Goal: Task Accomplishment & Management: Manage account settings

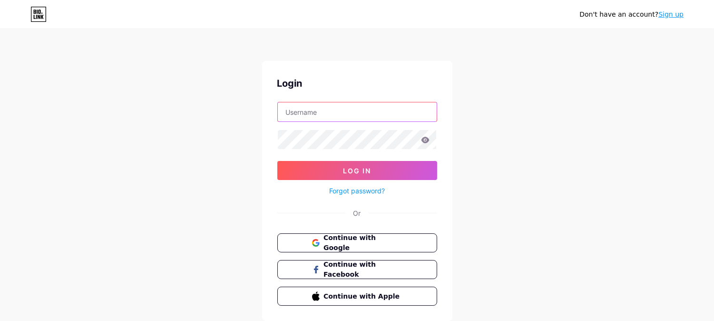
click at [345, 112] on input "text" at bounding box center [357, 111] width 159 height 19
type input "[EMAIL_ADDRESS][DOMAIN_NAME]"
click at [277, 161] on button "Log In" at bounding box center [357, 170] width 160 height 19
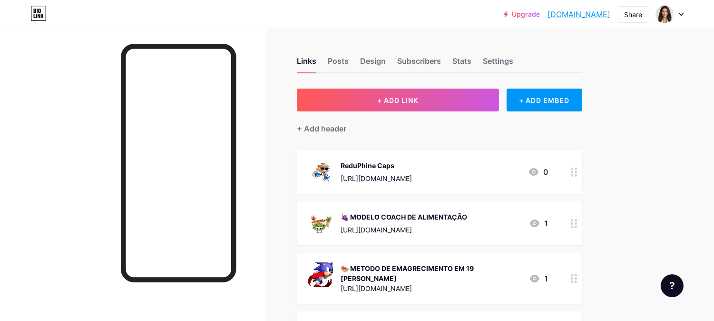
click at [622, 100] on div "Links Posts Design Subscribers Stats Settings + ADD LINK + ADD EMBED + Add head…" at bounding box center [311, 305] width 622 height 553
click at [680, 16] on icon at bounding box center [681, 14] width 5 height 3
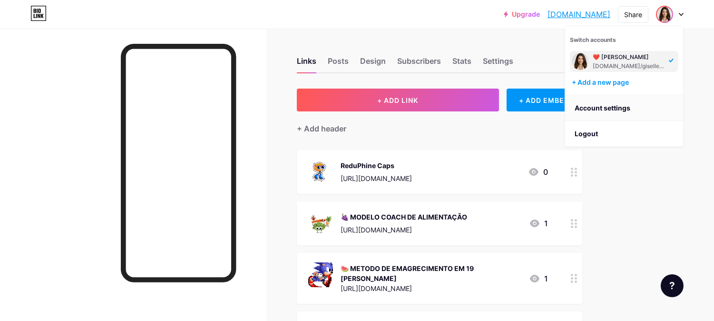
click at [622, 107] on link "Account settings" at bounding box center [624, 108] width 118 height 26
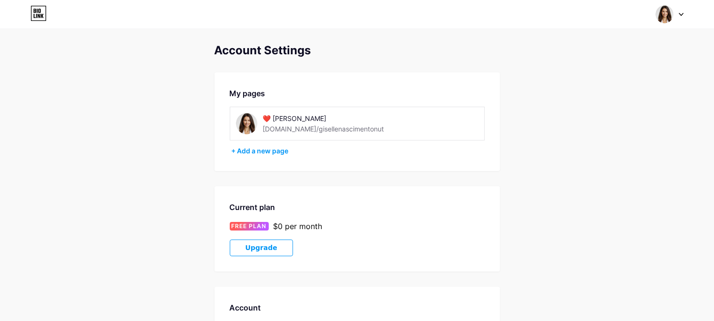
click at [253, 125] on img at bounding box center [246, 123] width 21 height 21
click at [250, 127] on img at bounding box center [246, 123] width 21 height 21
click at [321, 121] on div "❤️ [PERSON_NAME]" at bounding box center [330, 118] width 135 height 10
click at [283, 150] on div "+ Add a new page" at bounding box center [358, 151] width 253 height 10
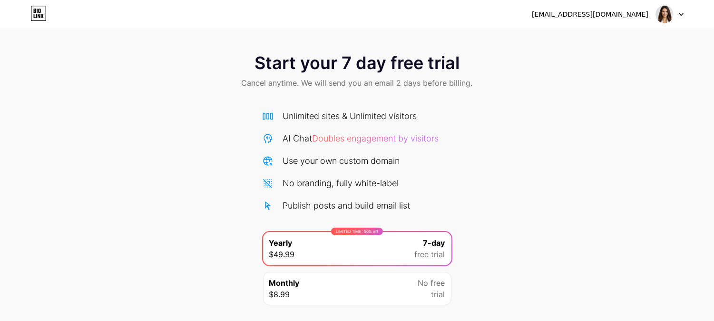
click at [564, 150] on div "Start your 7 day free trial Cancel anytime. We will send you an email 2 days be…" at bounding box center [357, 194] width 714 height 301
click at [618, 18] on div "[EMAIL_ADDRESS][DOMAIN_NAME]" at bounding box center [590, 15] width 117 height 10
click at [625, 12] on div "[EMAIL_ADDRESS][DOMAIN_NAME]" at bounding box center [590, 15] width 117 height 10
click at [679, 13] on icon at bounding box center [681, 14] width 5 height 3
click at [670, 11] on img at bounding box center [664, 14] width 18 height 18
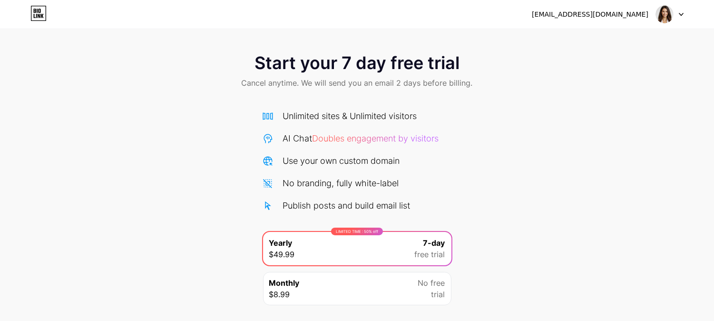
drag, startPoint x: 474, startPoint y: 68, endPoint x: 492, endPoint y: 60, distance: 19.0
click at [475, 68] on div "Start your 7 day free trial Cancel anytime. We will send you an email 2 days be…" at bounding box center [357, 72] width 714 height 56
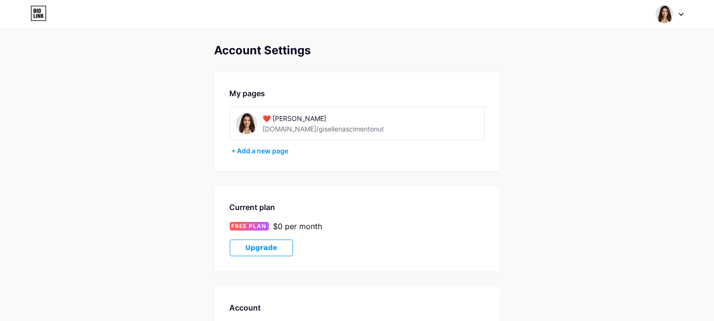
click at [249, 121] on img at bounding box center [246, 123] width 21 height 21
click at [291, 118] on div "❤️ [PERSON_NAME]" at bounding box center [330, 118] width 135 height 10
click at [246, 119] on img at bounding box center [246, 123] width 21 height 21
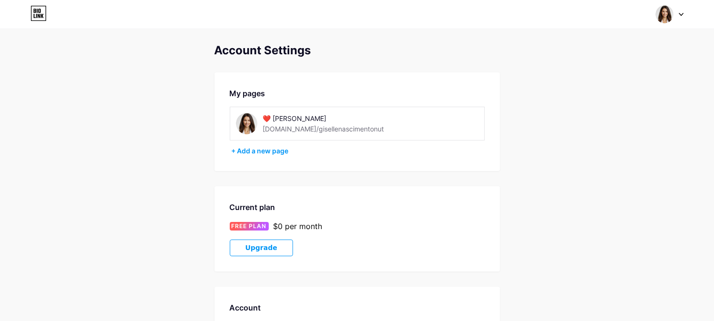
click at [246, 119] on img at bounding box center [246, 123] width 21 height 21
click at [271, 118] on div "❤️ [PERSON_NAME]" at bounding box center [330, 118] width 135 height 10
click at [287, 118] on div "❤️ [PERSON_NAME]" at bounding box center [330, 118] width 135 height 10
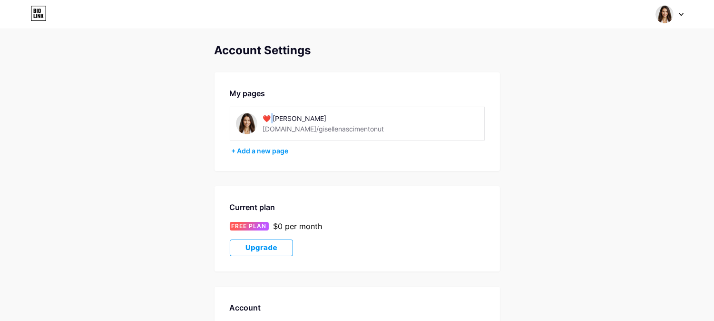
click at [270, 117] on div "❤️ [PERSON_NAME]" at bounding box center [330, 118] width 135 height 10
click at [231, 108] on div "❤️ [PERSON_NAME] [DOMAIN_NAME]/gisellenascimentonut" at bounding box center [357, 124] width 255 height 34
click at [41, 15] on icon at bounding box center [38, 13] width 16 height 15
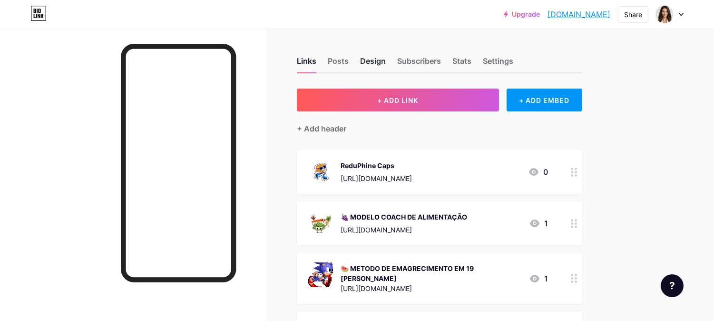
click at [382, 63] on div "Design" at bounding box center [373, 63] width 26 height 17
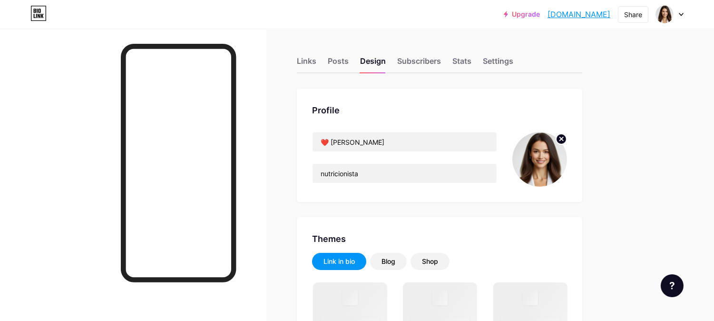
click at [534, 163] on img at bounding box center [539, 159] width 55 height 55
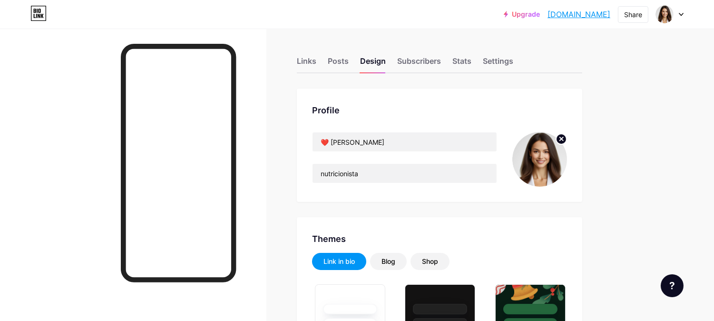
type input "#b687e8"
type input "#000000"
click at [561, 136] on circle at bounding box center [561, 139] width 10 height 10
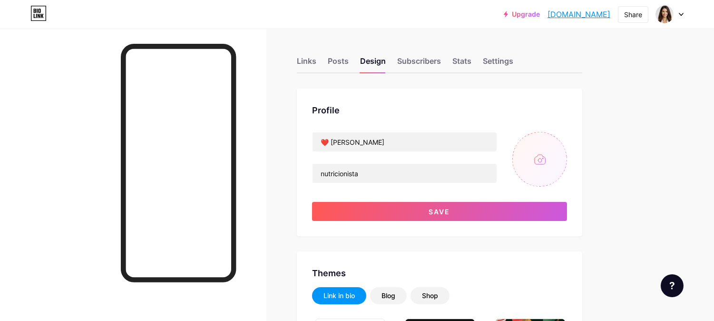
click at [553, 151] on input "file" at bounding box center [539, 159] width 55 height 55
type input "C:\fakepath\mulher no consultório.png"
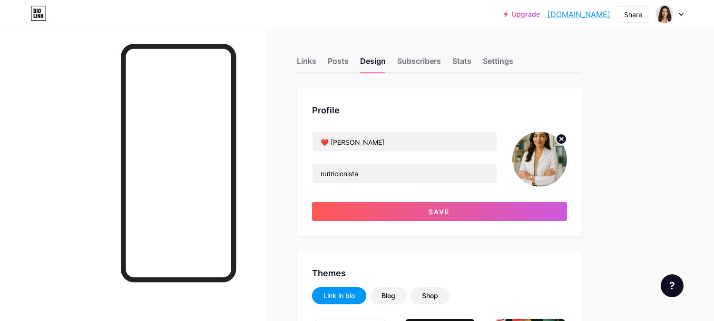
click at [539, 168] on img at bounding box center [539, 159] width 55 height 55
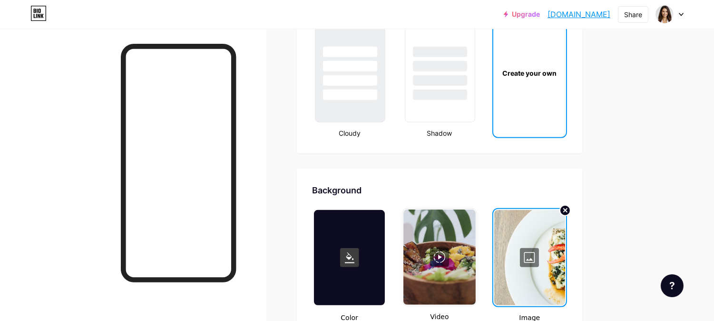
scroll to position [1110, 0]
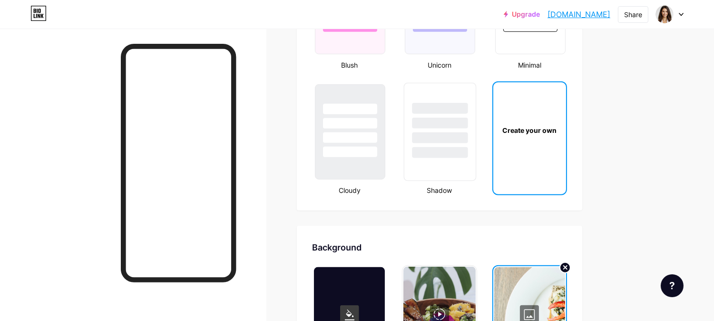
click at [438, 163] on div at bounding box center [440, 132] width 72 height 98
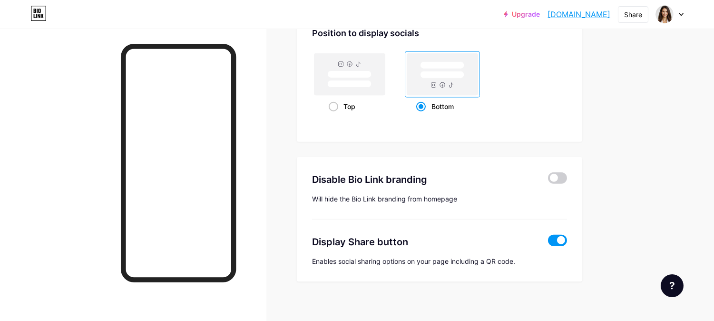
scroll to position [1325, 0]
click at [562, 171] on span at bounding box center [557, 176] width 19 height 11
click at [548, 179] on input "checkbox" at bounding box center [548, 179] width 0 height 0
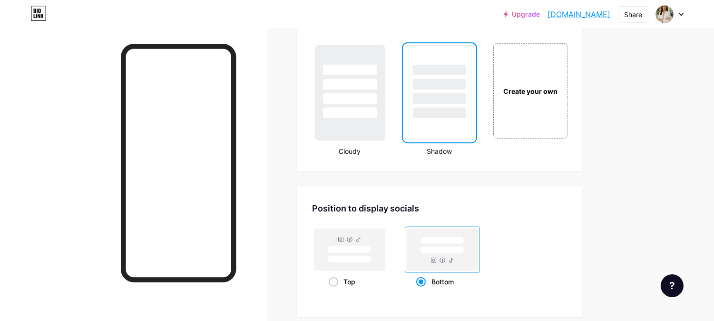
scroll to position [1026, 0]
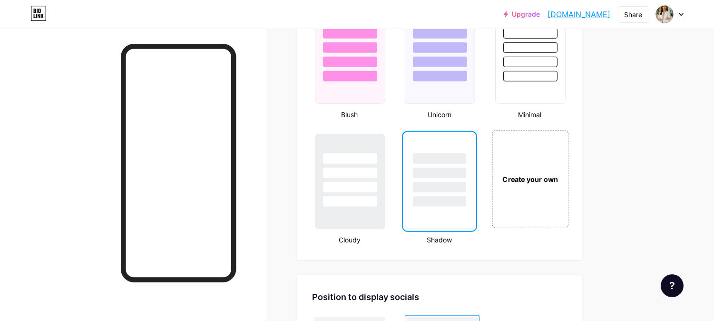
click at [554, 174] on div "Create your own" at bounding box center [529, 179] width 71 height 10
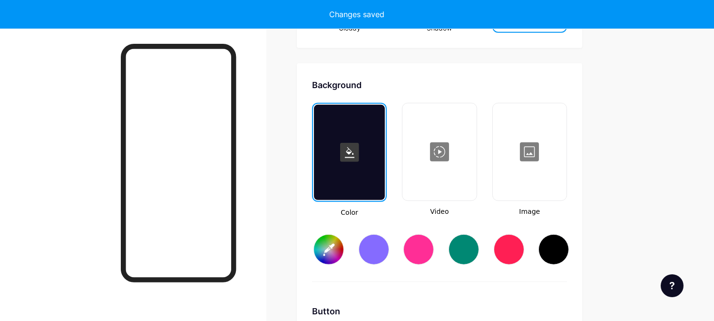
scroll to position [1255, 0]
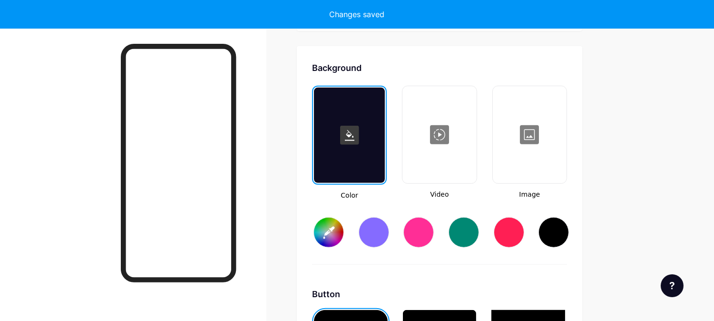
type input "#ffffff"
type input "#000000"
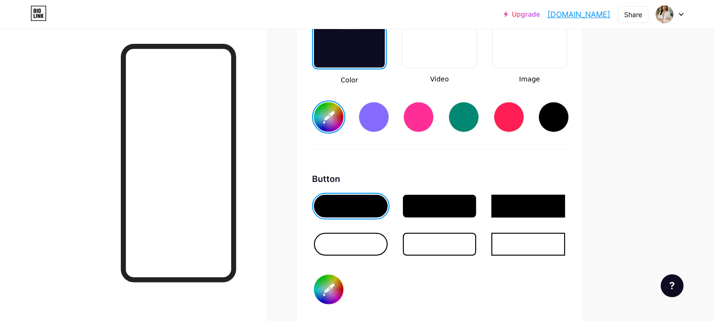
scroll to position [1264, 0]
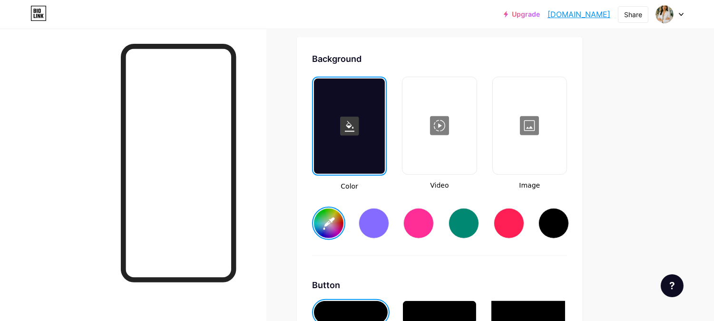
click at [553, 138] on div at bounding box center [530, 125] width 72 height 95
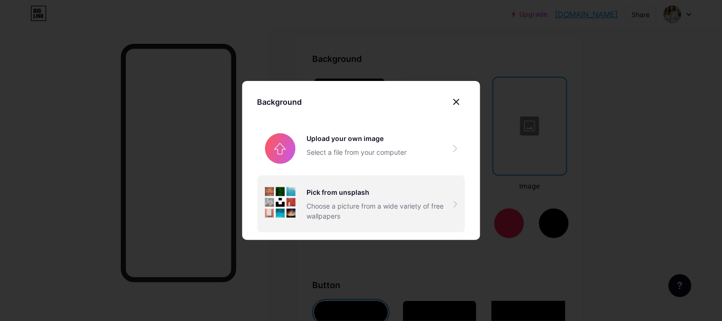
click at [351, 199] on div "Pick from unsplash Choose a picture from a wide variety of free wallpapers" at bounding box center [380, 204] width 146 height 34
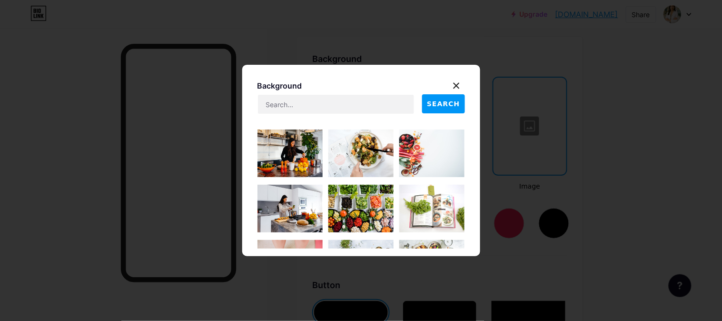
click at [438, 157] on img at bounding box center [431, 153] width 65 height 48
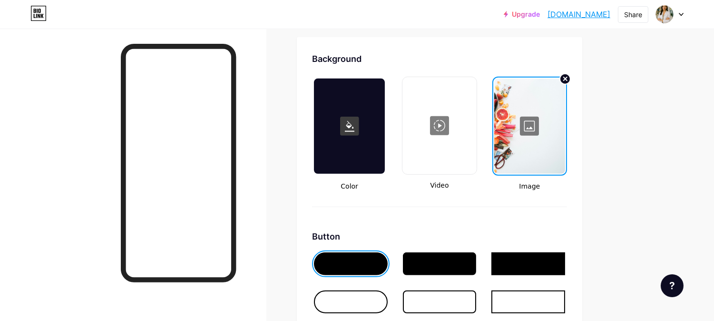
scroll to position [1158, 0]
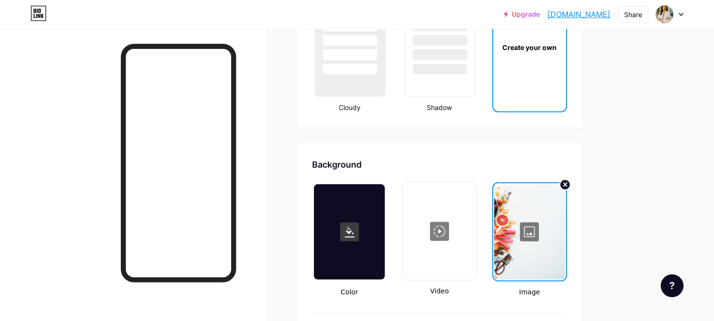
click at [358, 222] on rect at bounding box center [349, 231] width 19 height 19
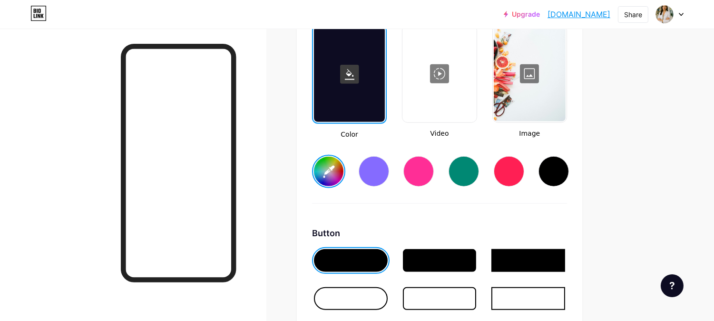
scroll to position [1317, 0]
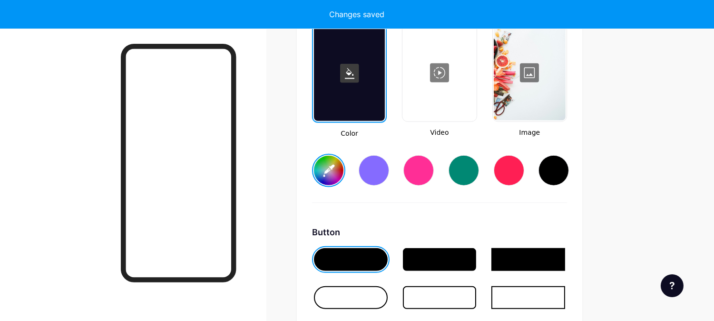
click at [414, 168] on div at bounding box center [418, 170] width 30 height 30
click at [327, 165] on input "#ff2e96" at bounding box center [328, 170] width 29 height 29
drag, startPoint x: 628, startPoint y: 146, endPoint x: 614, endPoint y: 130, distance: 21.3
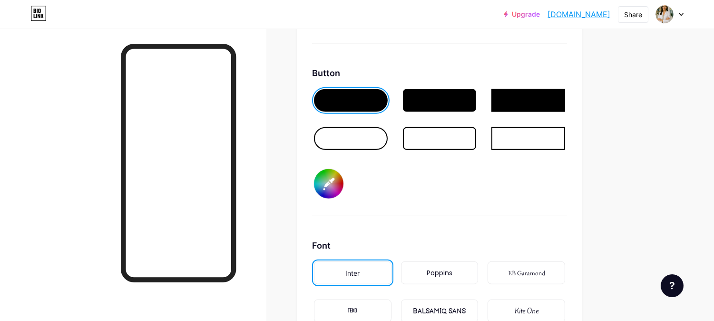
type input "#5c5bc8"
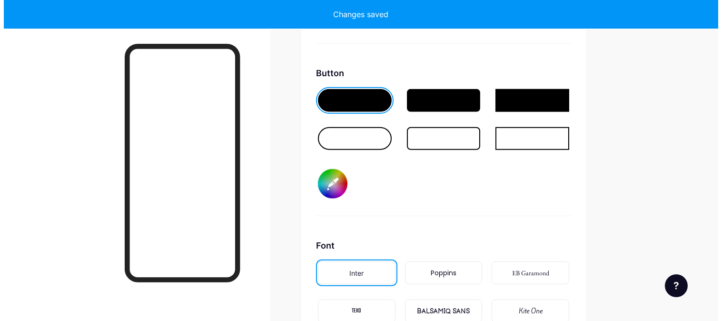
scroll to position [1264, 0]
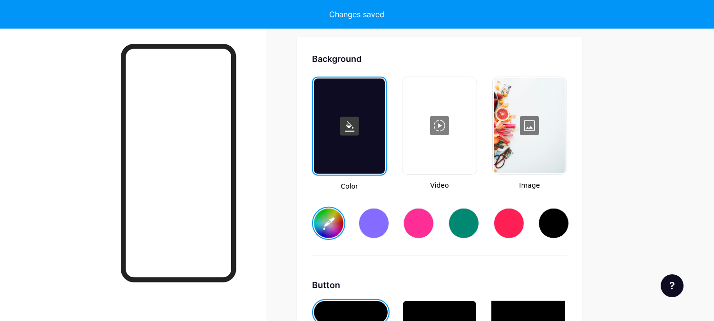
click at [535, 134] on div at bounding box center [530, 125] width 72 height 95
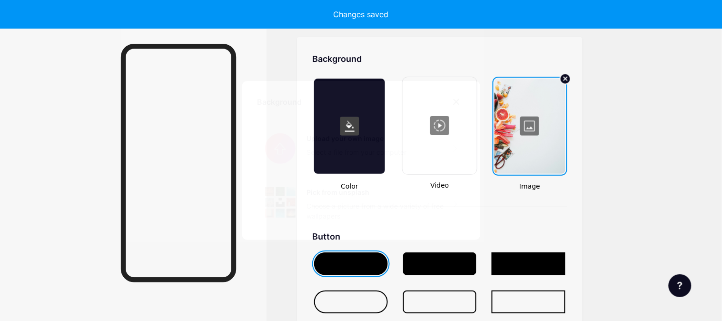
click at [359, 205] on div "Choose a picture from a wide variety of free wallpapers" at bounding box center [380, 211] width 146 height 20
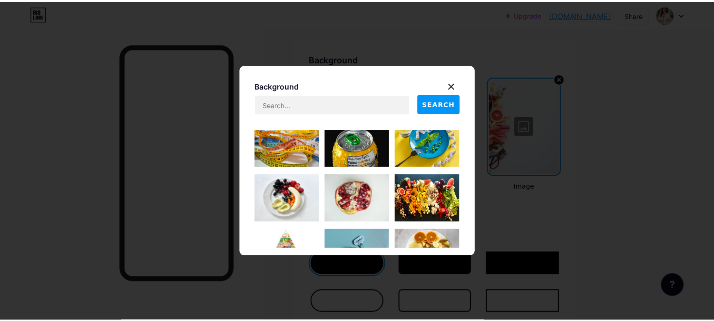
scroll to position [158, 0]
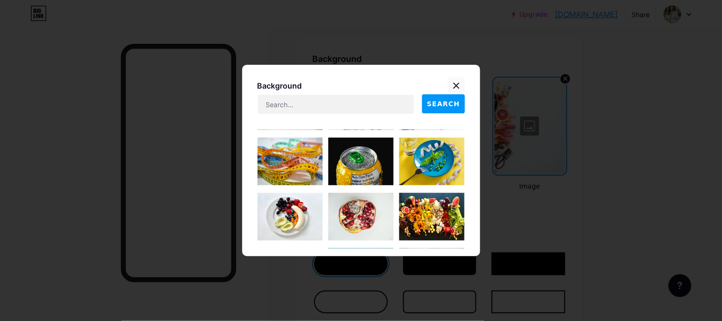
click at [455, 85] on icon at bounding box center [455, 85] width 5 height 5
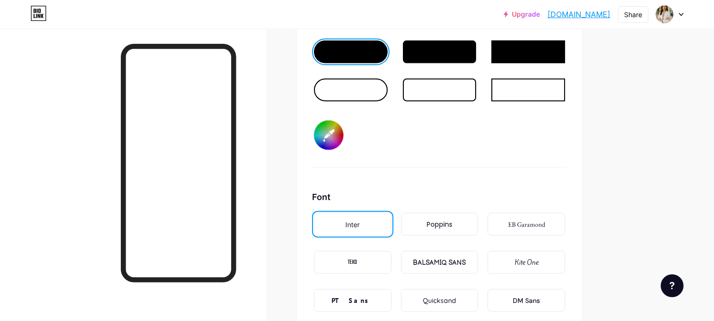
scroll to position [1264, 0]
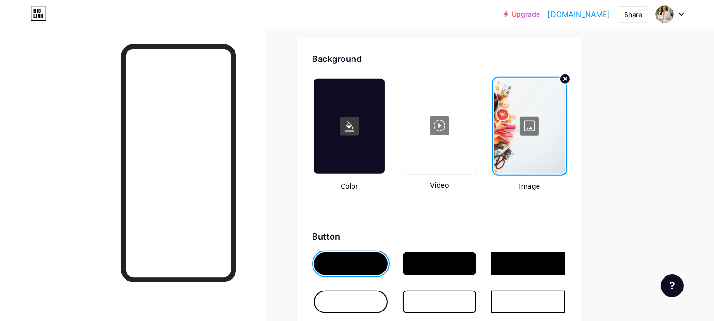
click at [368, 151] on div at bounding box center [349, 125] width 71 height 95
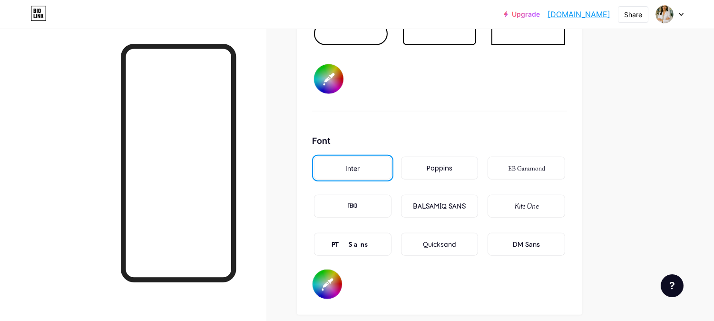
scroll to position [1581, 0]
click at [424, 159] on div "Poppins" at bounding box center [440, 167] width 78 height 23
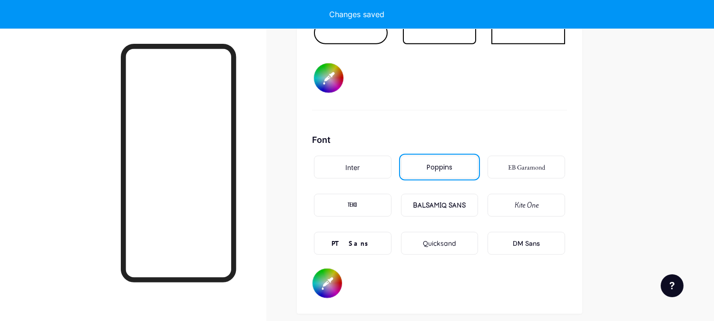
type input "#5c5bc8"
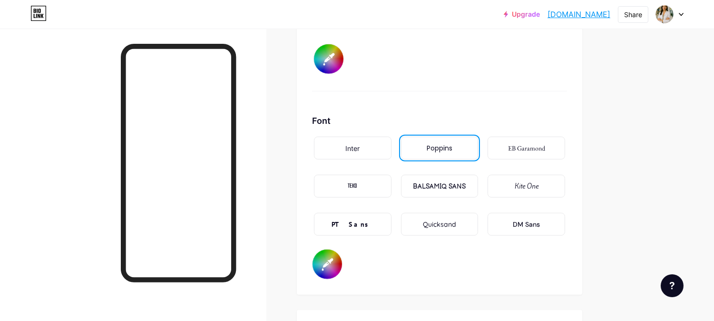
scroll to position [1634, 0]
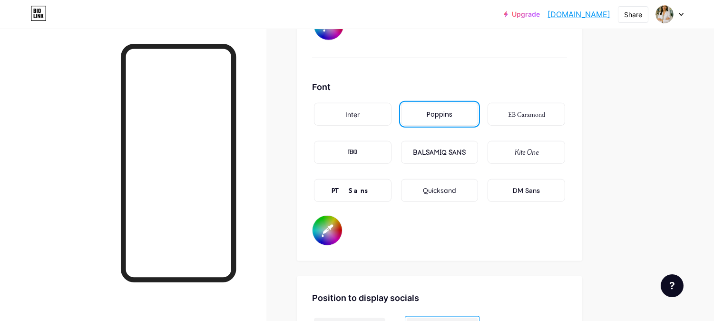
click at [335, 221] on input "#000000" at bounding box center [327, 229] width 29 height 29
click at [543, 233] on div "Font Inter Poppins EB Garamond TEKO BALSAMIQ SANS Kite One PT Sans Quicksand DM…" at bounding box center [439, 162] width 255 height 165
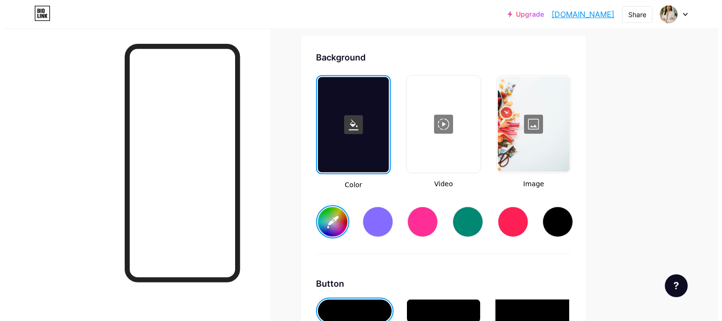
scroll to position [1264, 0]
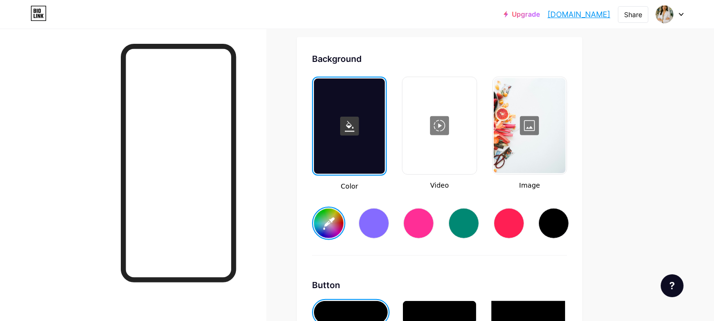
click at [530, 126] on div at bounding box center [530, 125] width 72 height 95
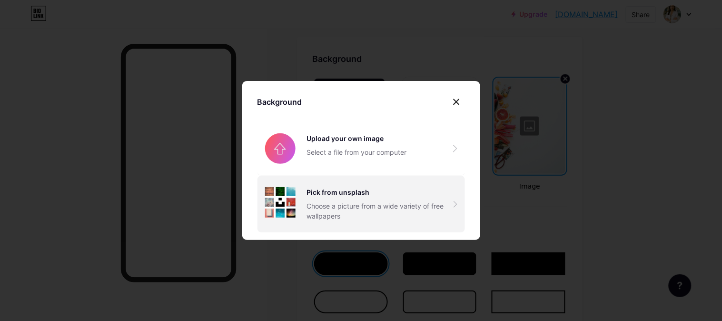
click at [338, 206] on div "Choose a picture from a wide variety of free wallpapers" at bounding box center [380, 211] width 146 height 20
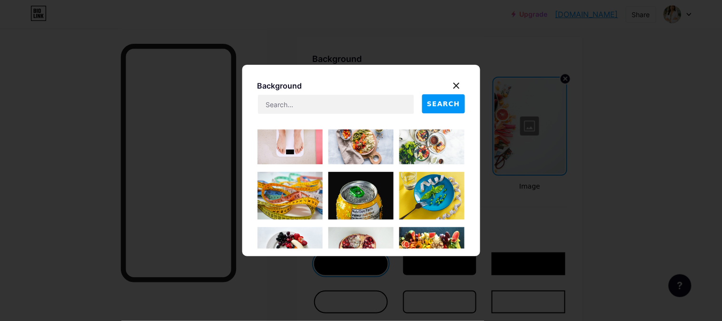
scroll to position [106, 0]
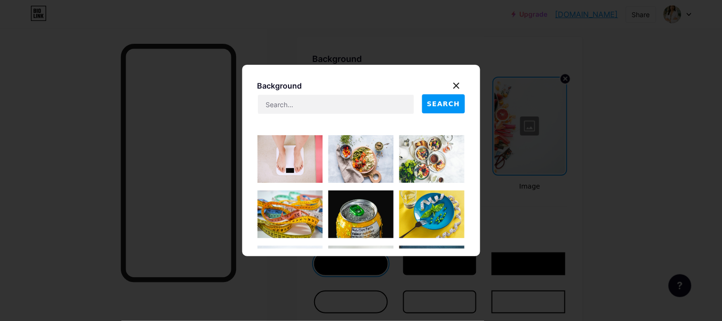
click at [424, 165] on img at bounding box center [431, 159] width 65 height 48
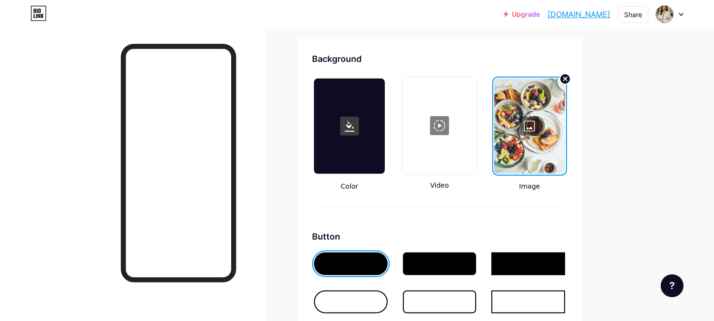
click at [555, 138] on div at bounding box center [529, 125] width 71 height 95
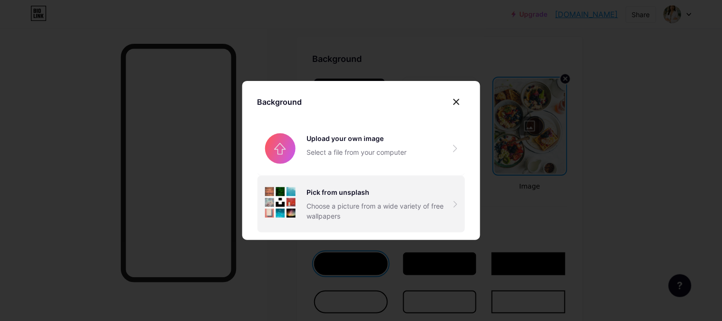
click at [422, 192] on div "Pick from unsplash" at bounding box center [380, 192] width 146 height 10
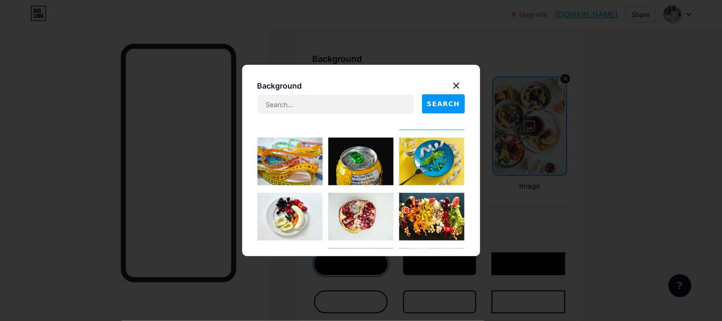
scroll to position [53, 0]
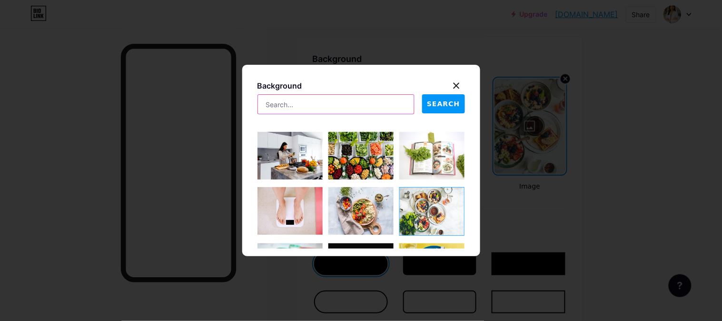
click at [348, 101] on input "text" at bounding box center [336, 104] width 156 height 19
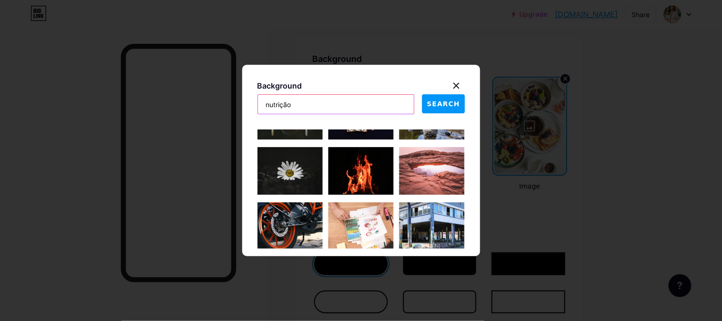
scroll to position [422, 0]
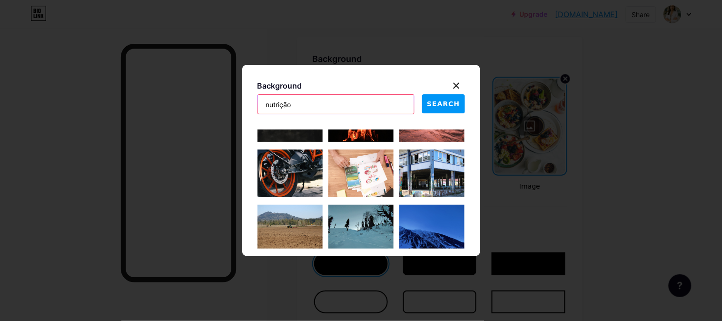
drag, startPoint x: 244, startPoint y: 101, endPoint x: 370, endPoint y: 62, distance: 131.0
click at [212, 100] on div "Background nutrição SEARCH" at bounding box center [361, 160] width 722 height 321
type input "c"
drag, startPoint x: 245, startPoint y: 106, endPoint x: 238, endPoint y: 106, distance: 7.2
click at [238, 106] on div "Background saldavel SEARCH" at bounding box center [361, 160] width 722 height 321
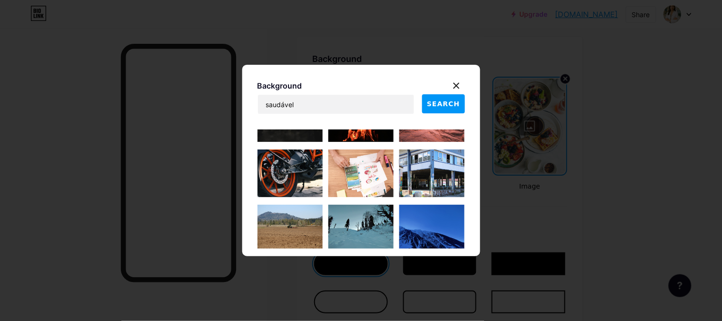
click at [447, 106] on span "SEARCH" at bounding box center [443, 104] width 33 height 10
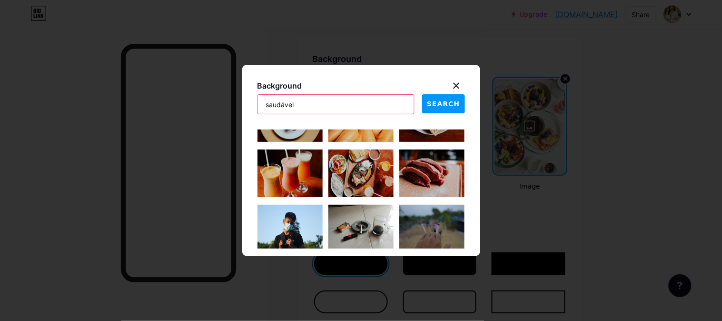
click at [221, 107] on div "Background saudável SEARCH" at bounding box center [361, 160] width 722 height 321
type input "nutrição"
click at [444, 100] on span "SEARCH" at bounding box center [443, 104] width 33 height 10
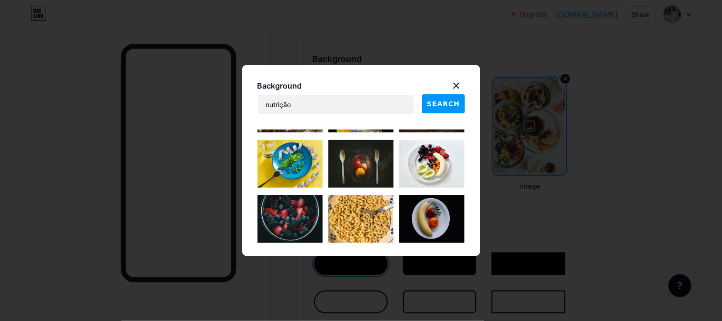
scroll to position [0, 0]
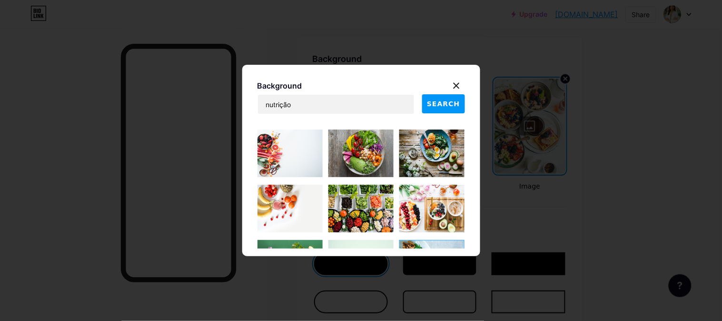
click at [296, 205] on img at bounding box center [289, 209] width 65 height 48
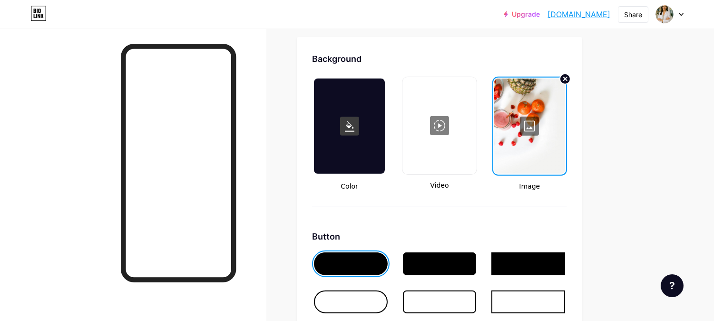
click at [538, 127] on div at bounding box center [529, 125] width 71 height 95
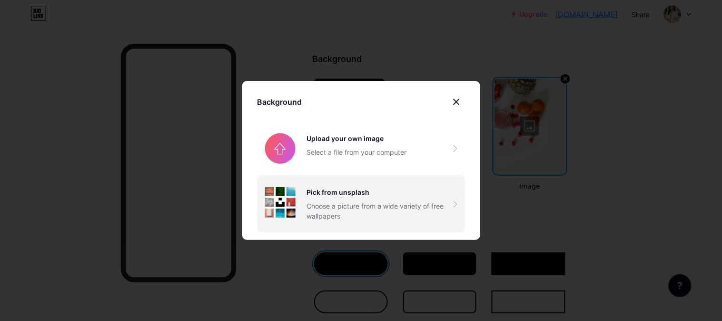
click at [345, 205] on div "Choose a picture from a wide variety of free wallpapers" at bounding box center [380, 211] width 146 height 20
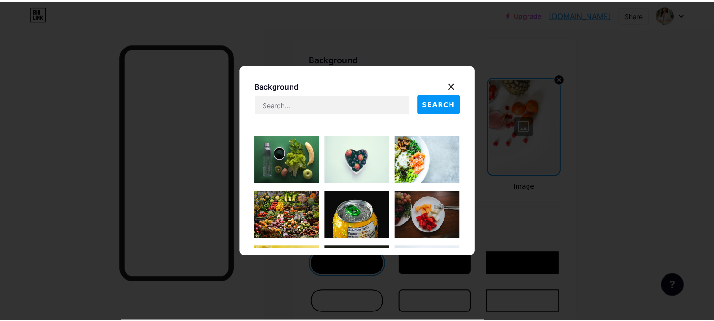
scroll to position [106, 0]
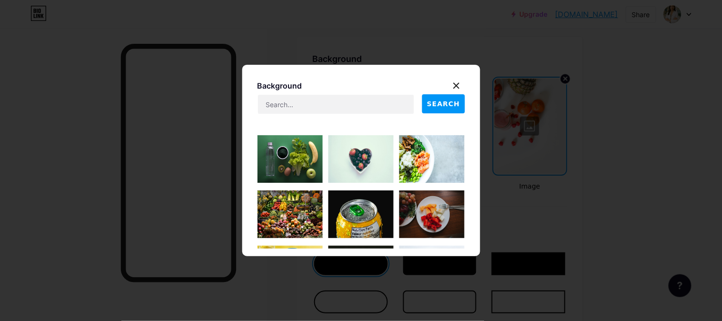
click at [423, 170] on img at bounding box center [431, 159] width 65 height 48
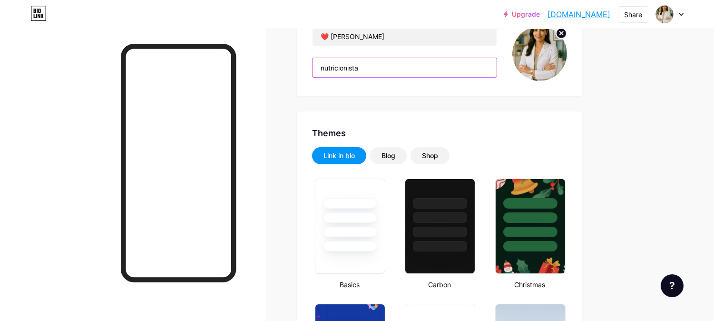
drag, startPoint x: 386, startPoint y: 71, endPoint x: 295, endPoint y: 67, distance: 90.5
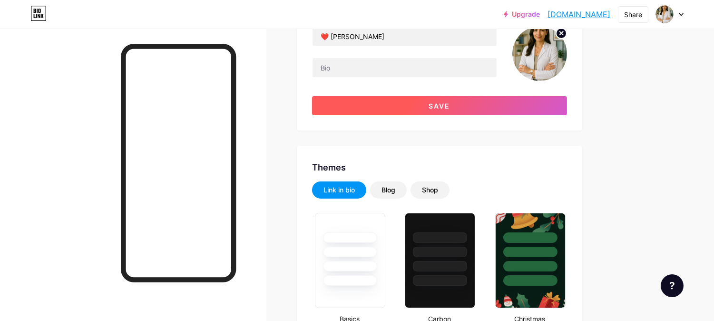
click at [532, 110] on button "Save" at bounding box center [439, 105] width 255 height 19
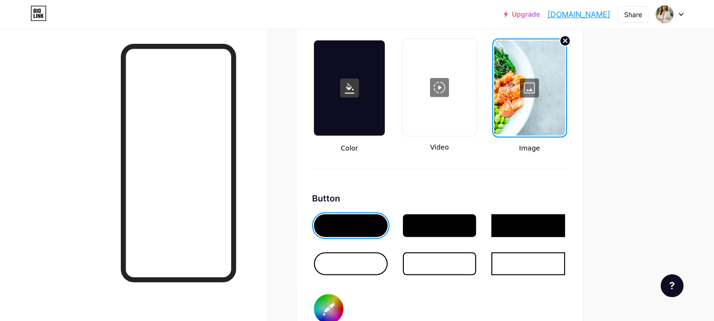
scroll to position [1321, 0]
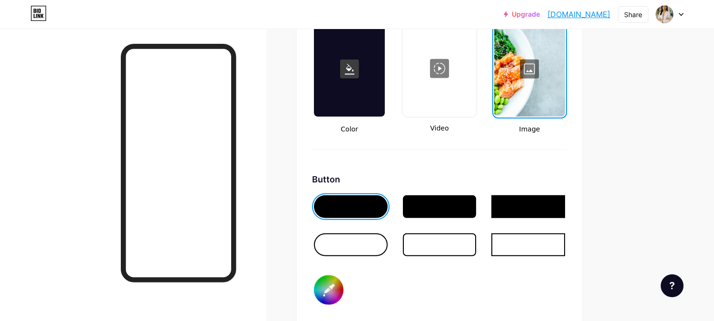
click at [346, 198] on div at bounding box center [351, 206] width 74 height 23
click at [449, 197] on div at bounding box center [440, 206] width 74 height 23
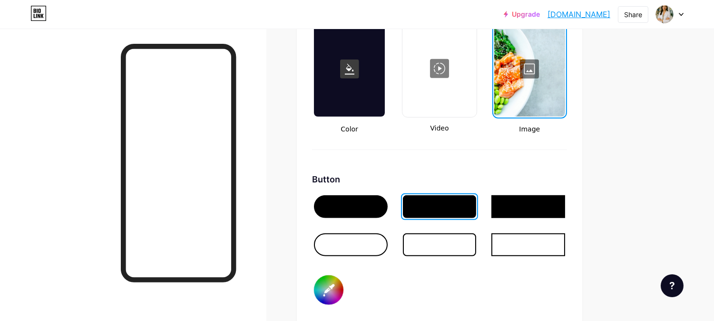
click at [519, 197] on div at bounding box center [528, 206] width 74 height 23
click at [359, 195] on div at bounding box center [351, 206] width 74 height 23
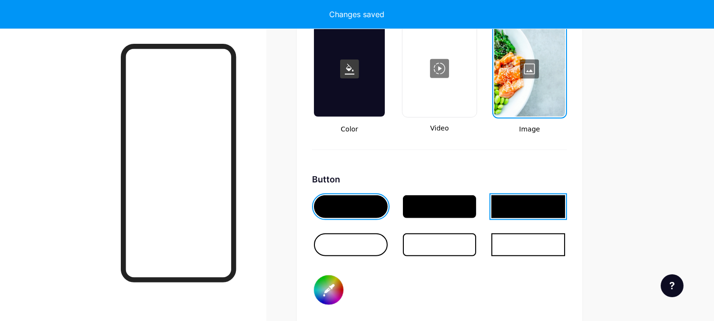
click at [367, 70] on div at bounding box center [349, 68] width 71 height 95
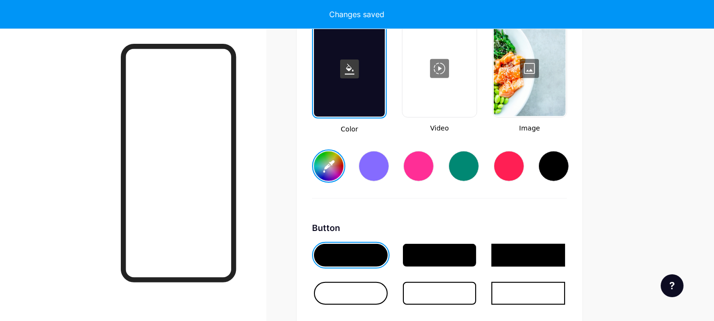
click at [381, 159] on div at bounding box center [374, 166] width 30 height 30
type input "#856bff"
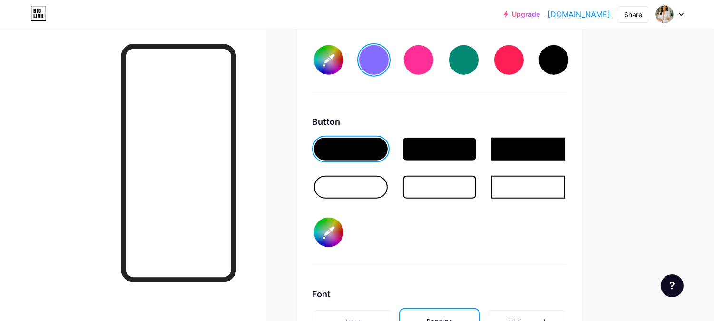
scroll to position [1480, 0]
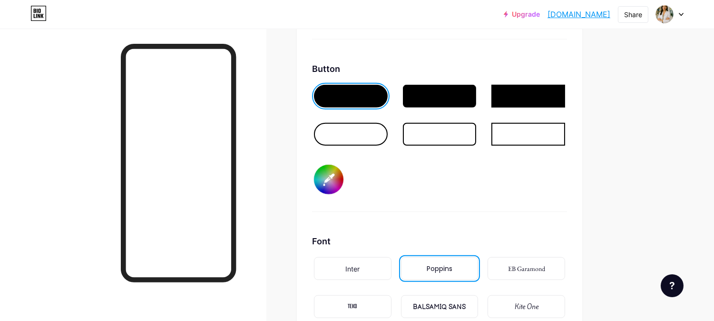
click at [335, 172] on input "#000000" at bounding box center [328, 179] width 29 height 29
type input "#e51f1f"
type input "#856bff"
type input "#e72323"
type input "#856bff"
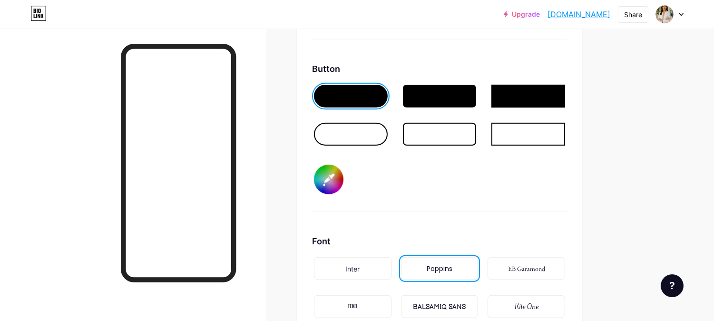
type input "#e72323"
click at [498, 182] on div "Button #e72323" at bounding box center [439, 136] width 255 height 149
click at [576, 167] on div "Background Color Video Image #856bff Button #e72323 Font Inter Poppins EB Garam…" at bounding box center [439, 118] width 285 height 594
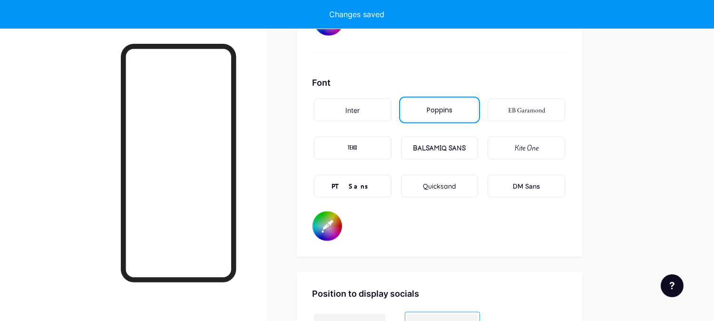
type input "#856bff"
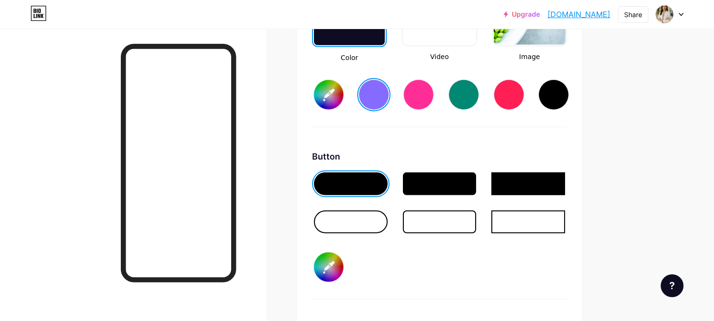
scroll to position [1374, 0]
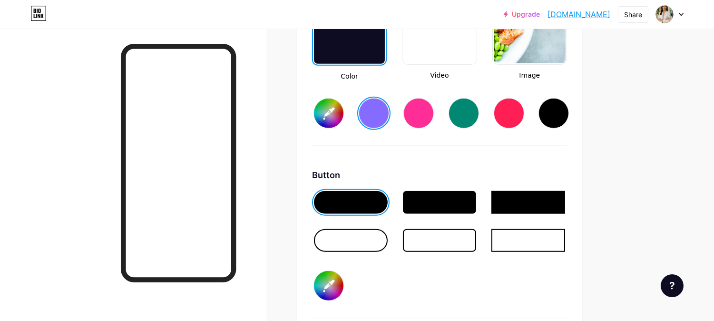
click at [561, 50] on div at bounding box center [530, 15] width 72 height 95
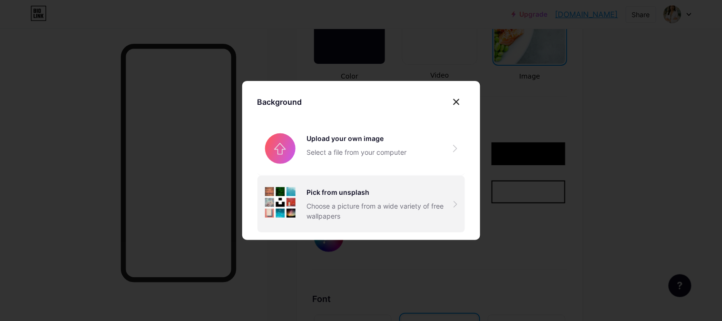
click at [398, 209] on div "Choose a picture from a wide variety of free wallpapers" at bounding box center [380, 211] width 146 height 20
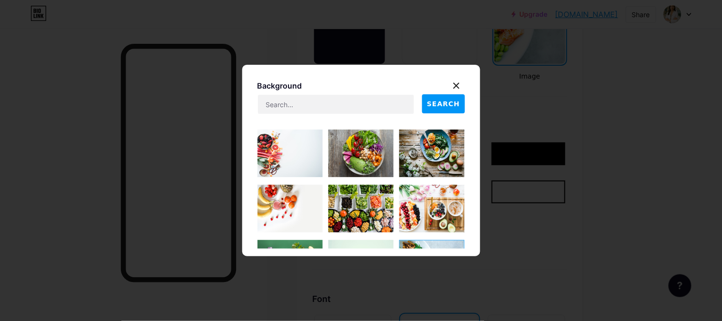
click at [648, 157] on div at bounding box center [361, 160] width 722 height 321
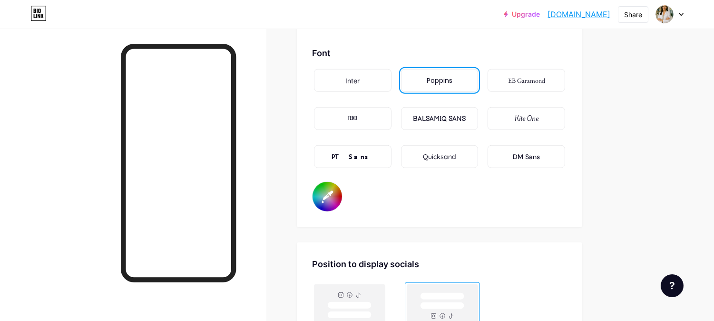
scroll to position [1638, 0]
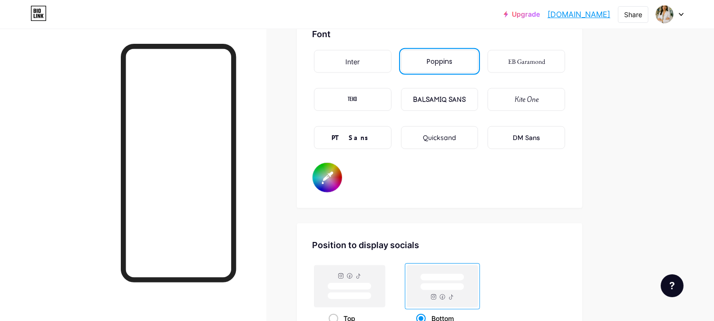
click at [333, 170] on input "#000000" at bounding box center [327, 177] width 29 height 29
click at [508, 168] on div "Font Inter Poppins EB Garamond TEKO BALSAMIQ SANS Kite One PT Sans Quicksand DM…" at bounding box center [439, 110] width 255 height 165
drag, startPoint x: 588, startPoint y: 160, endPoint x: 597, endPoint y: 158, distance: 9.1
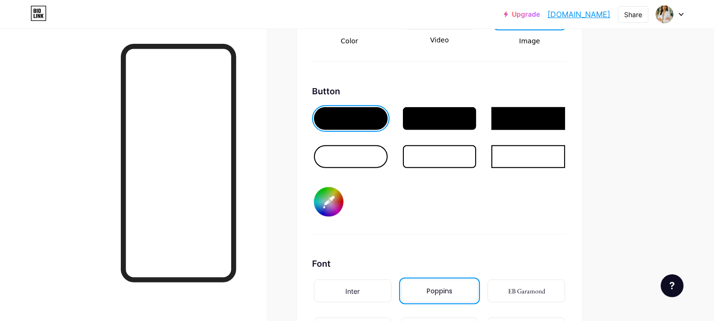
scroll to position [1427, 0]
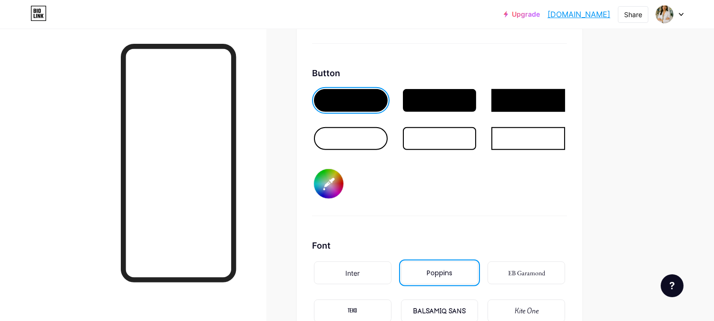
click at [335, 173] on input "#e72323" at bounding box center [328, 183] width 29 height 29
click at [410, 164] on div "Button #e72323" at bounding box center [439, 141] width 255 height 149
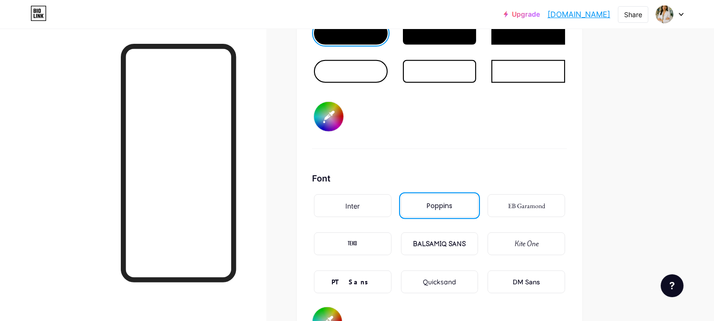
scroll to position [1585, 0]
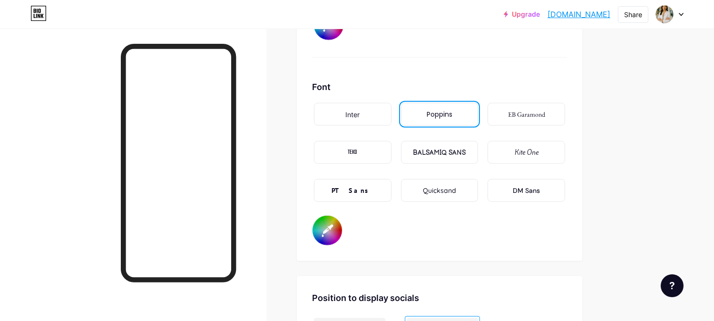
click at [321, 227] on input "#6e55b4" at bounding box center [327, 229] width 29 height 29
type input "#000000"
click at [472, 222] on div "Font Inter Poppins EB Garamond TEKO BALSAMIQ SANS Kite One PT Sans Quicksand DM…" at bounding box center [439, 162] width 255 height 165
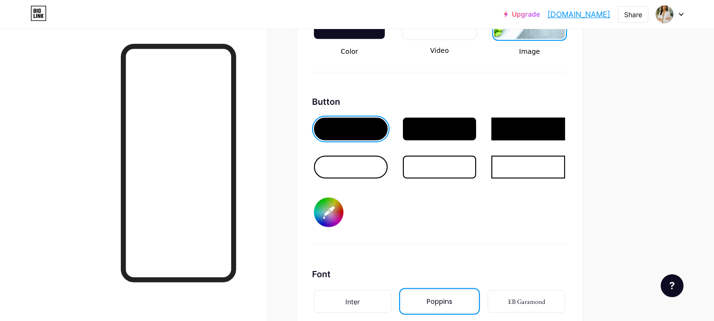
scroll to position [1374, 0]
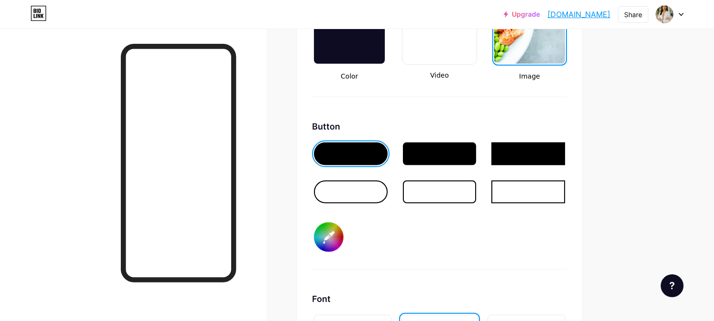
click at [331, 222] on input "#e72323" at bounding box center [328, 236] width 29 height 29
type input "#5d23e7"
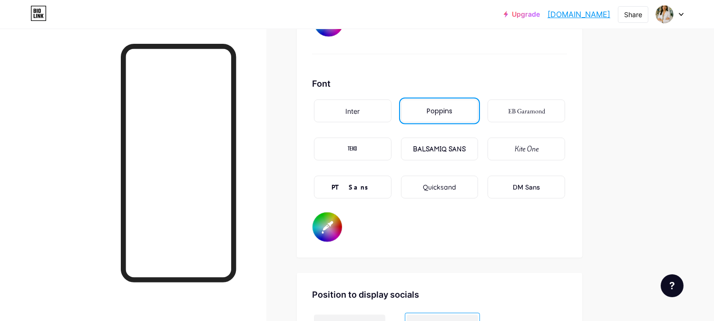
scroll to position [1638, 0]
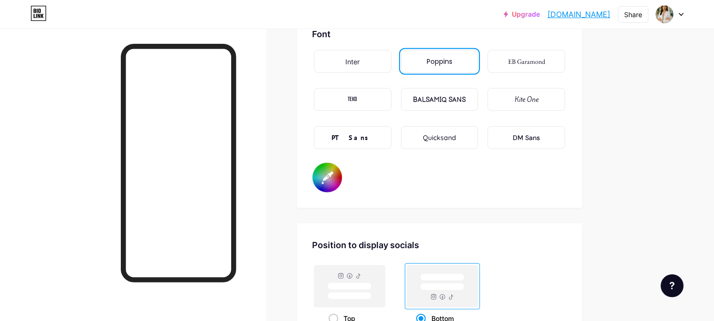
click at [329, 172] on input "#000000" at bounding box center [327, 177] width 29 height 29
type input "#ffffff"
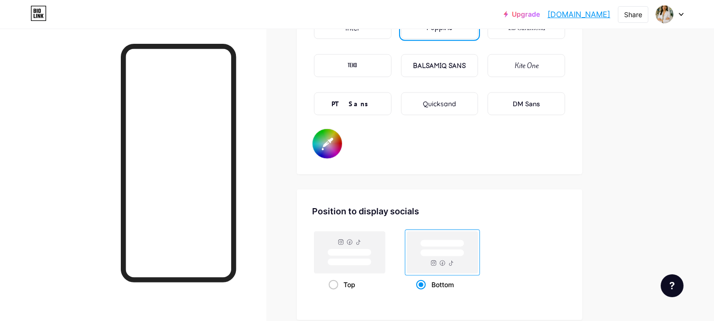
scroll to position [1691, 0]
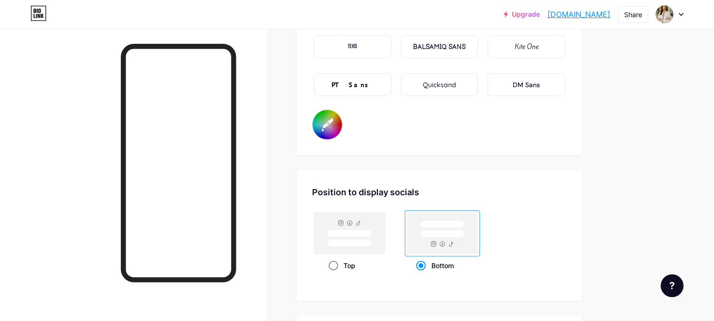
click at [361, 239] on rect at bounding box center [350, 242] width 44 height 7
click at [335, 274] on input "Top" at bounding box center [332, 277] width 6 height 6
radio input "true"
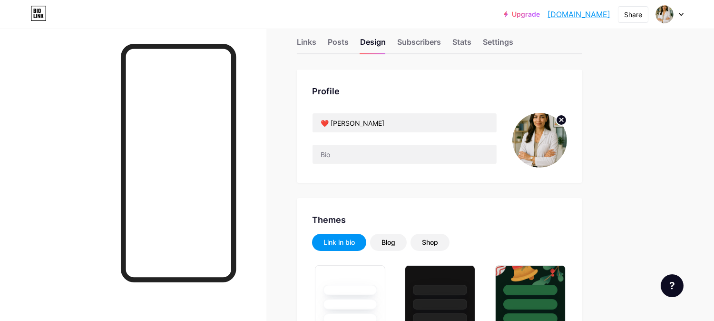
scroll to position [0, 0]
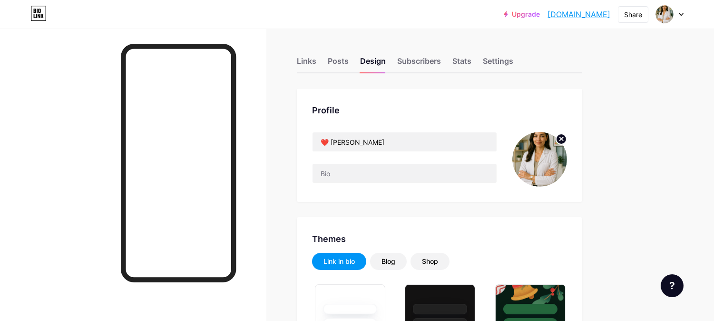
click at [438, 62] on div "Subscribers" at bounding box center [419, 63] width 44 height 17
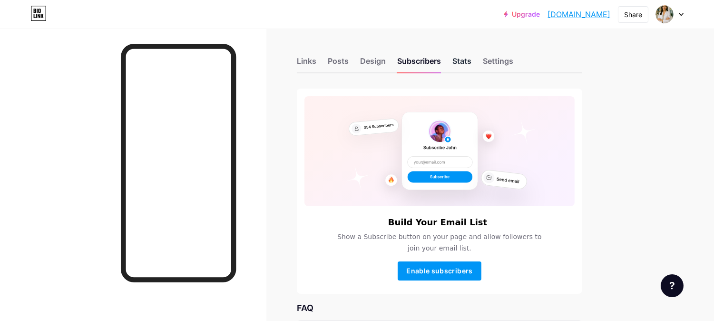
click at [465, 62] on div "Stats" at bounding box center [461, 63] width 19 height 17
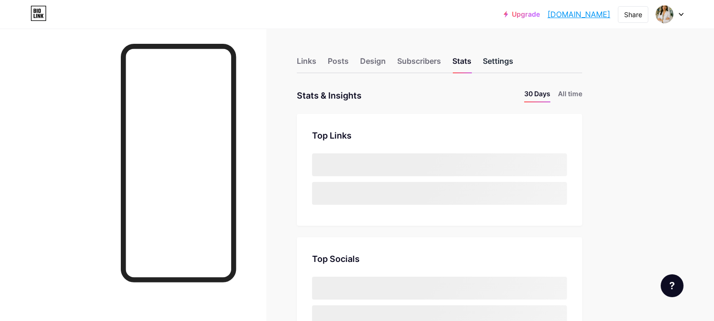
click at [504, 64] on div "Settings" at bounding box center [498, 63] width 30 height 17
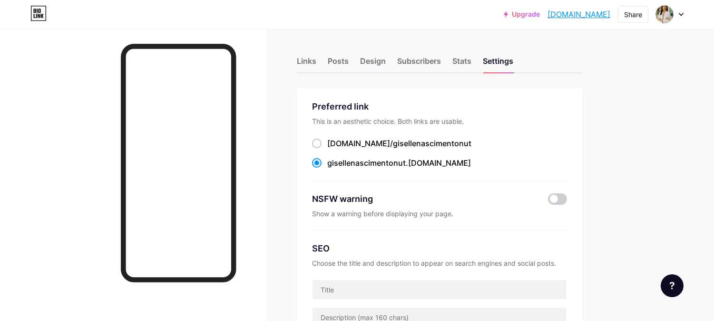
click at [313, 63] on div "Links" at bounding box center [307, 63] width 20 height 17
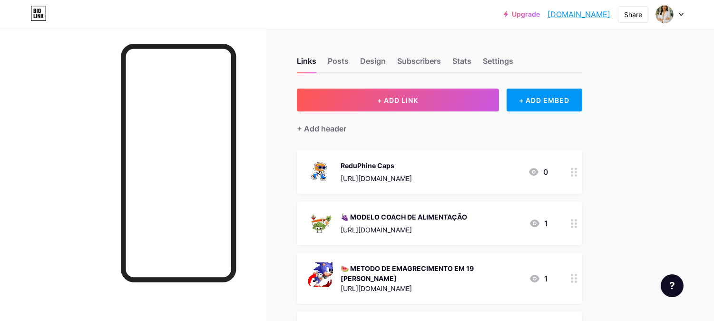
click at [630, 168] on div "Upgrade gisellenascimen... [DOMAIN_NAME] Share Switch accounts ❤️ [PERSON_NAME]…" at bounding box center [357, 290] width 714 height 581
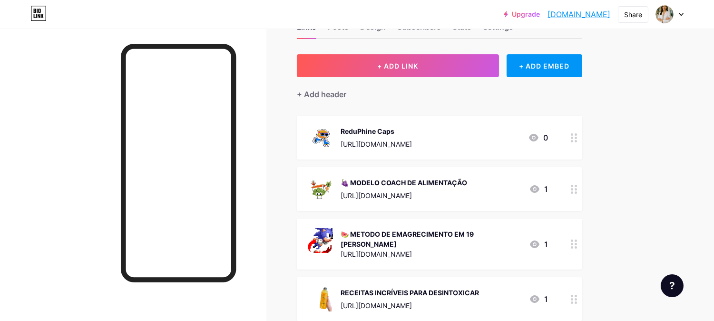
scroll to position [53, 0]
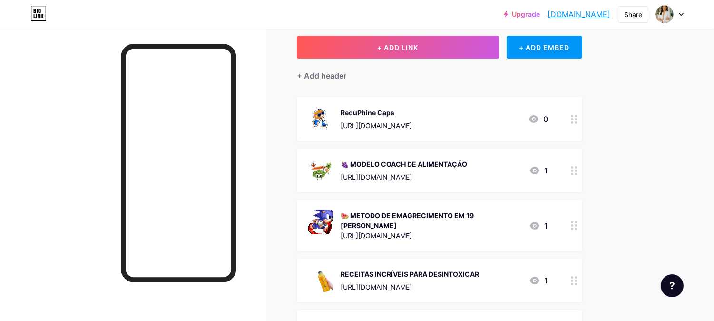
click at [442, 165] on div "🍇 MODELO COACH DE ALIMENTAÇÃO" at bounding box center [404, 164] width 127 height 10
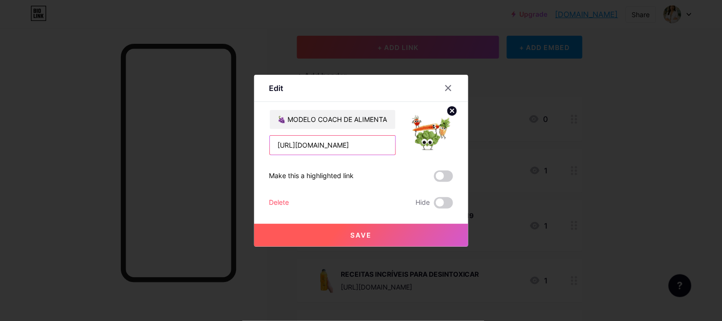
click at [328, 144] on input "[URL][DOMAIN_NAME]" at bounding box center [333, 145] width 126 height 19
click at [447, 91] on icon at bounding box center [448, 88] width 8 height 8
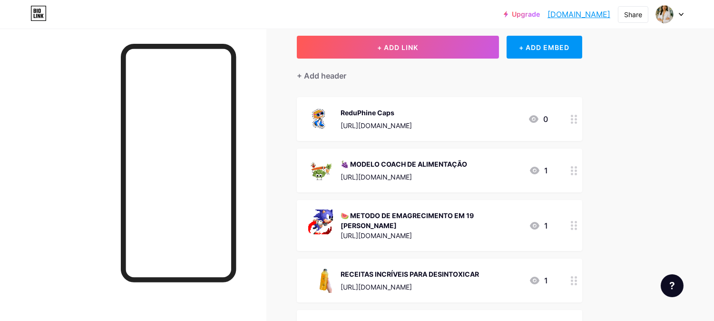
scroll to position [106, 0]
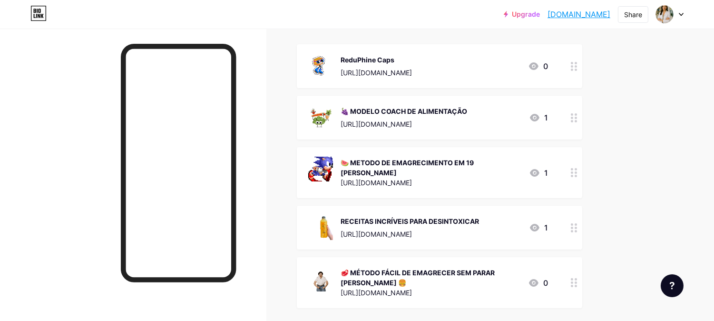
click at [441, 177] on div "[URL][DOMAIN_NAME]" at bounding box center [431, 182] width 181 height 10
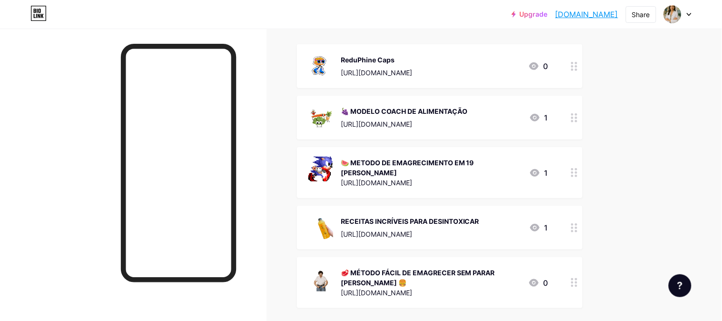
drag, startPoint x: 359, startPoint y: 175, endPoint x: 268, endPoint y: 172, distance: 90.9
click at [268, 172] on div "Edit Content YouTube Play YouTube video without leaving your page. ADD Vimeo Pl…" at bounding box center [361, 161] width 214 height 172
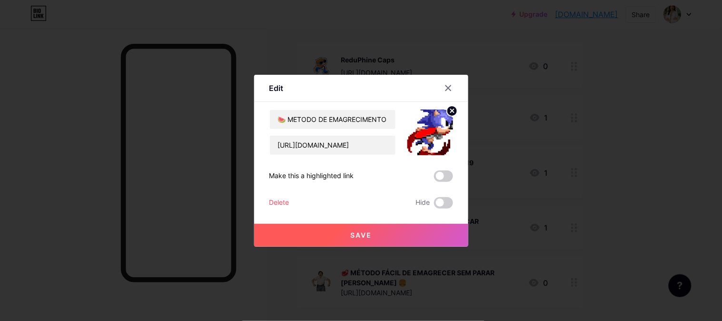
copy div "Make this a highlighted link"
click at [449, 87] on icon at bounding box center [447, 87] width 5 height 5
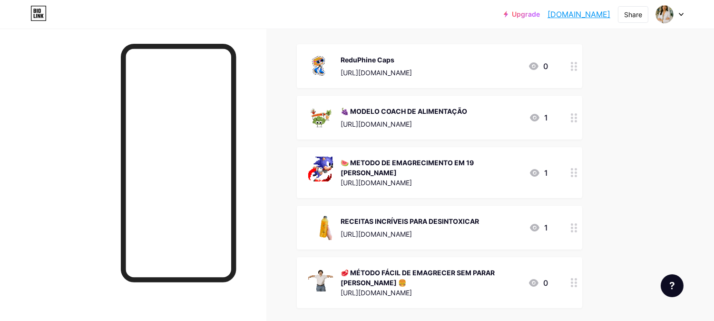
click at [412, 65] on div "ReduPhine Caps [URL][DOMAIN_NAME]" at bounding box center [376, 66] width 71 height 25
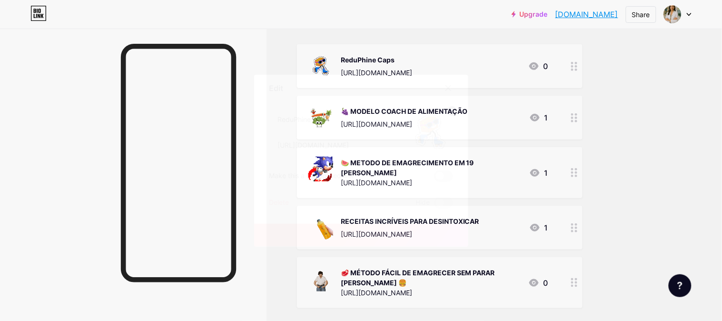
click at [443, 177] on span at bounding box center [443, 175] width 19 height 11
click at [434, 178] on input "checkbox" at bounding box center [434, 178] width 0 height 0
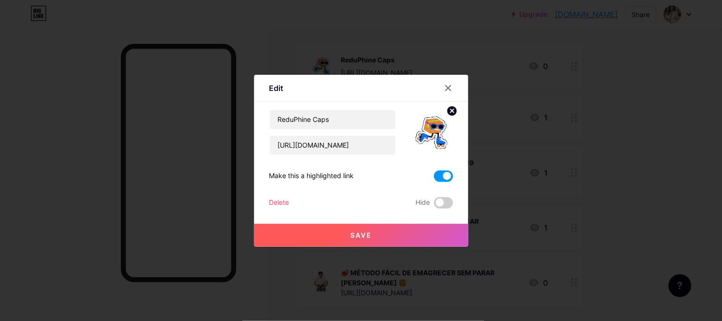
click at [365, 238] on span "Save" at bounding box center [360, 235] width 21 height 8
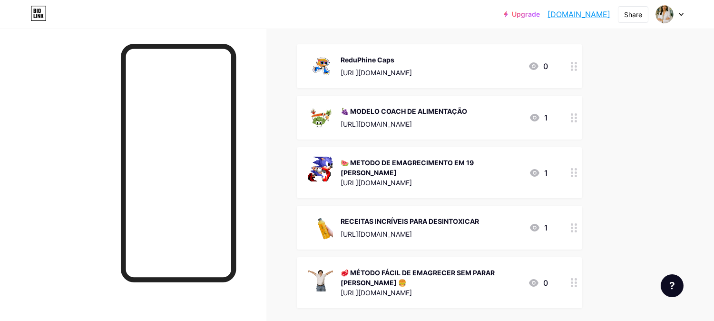
click at [439, 163] on div "🍉 METODO DE EMAGRECIMENTO EM 19 [PERSON_NAME]" at bounding box center [431, 167] width 181 height 20
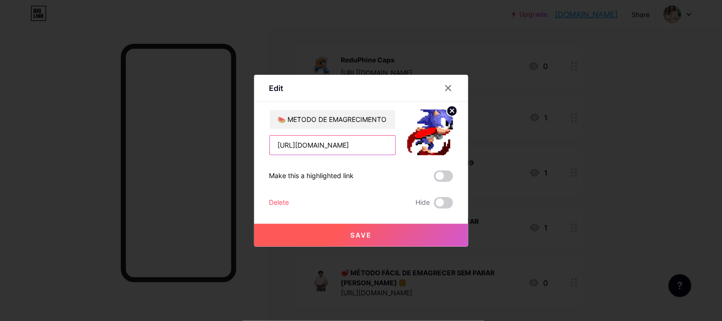
click at [370, 145] on input "[URL][DOMAIN_NAME]" at bounding box center [333, 145] width 126 height 19
click at [370, 144] on input "[URL][DOMAIN_NAME]" at bounding box center [333, 145] width 126 height 19
